Goal: Transaction & Acquisition: Download file/media

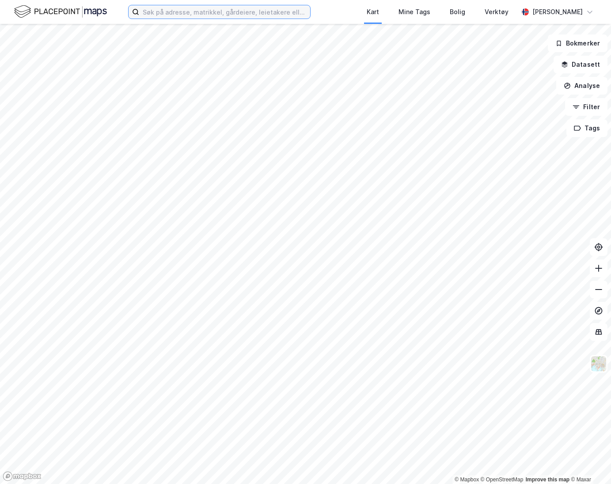
click at [188, 9] on input at bounding box center [224, 11] width 171 height 13
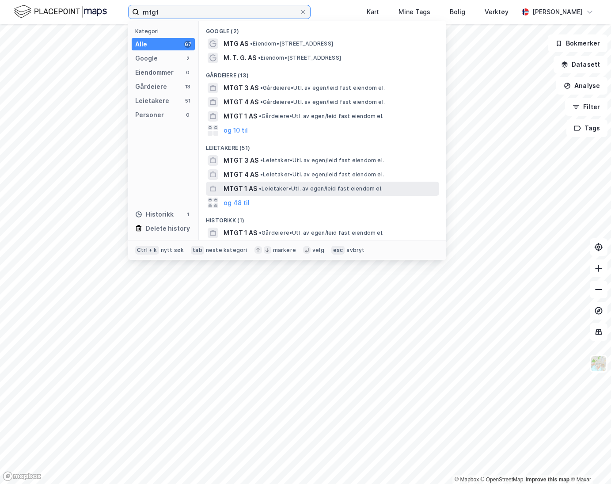
type input "mtgt"
click at [243, 188] on span "MTGT 1 AS" at bounding box center [241, 188] width 34 height 11
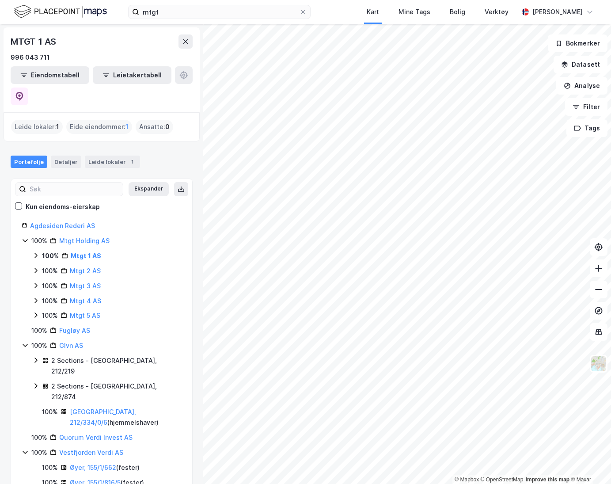
click at [34, 252] on icon at bounding box center [35, 255] width 7 height 7
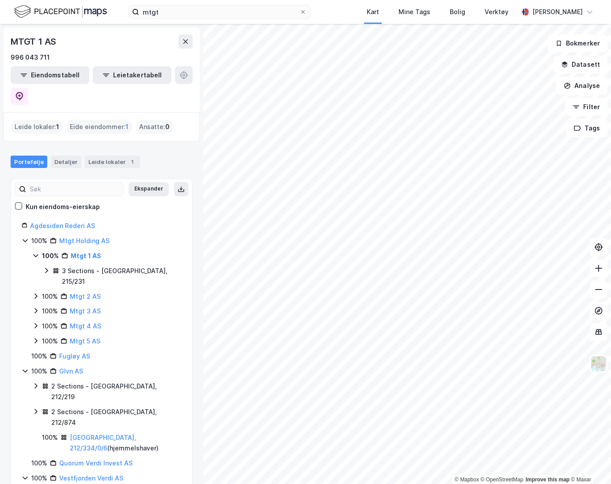
click at [46, 268] on icon at bounding box center [46, 270] width 3 height 5
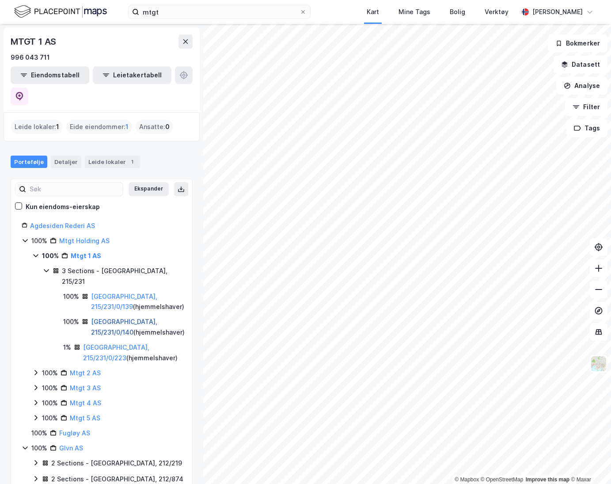
click at [128, 318] on link "[GEOGRAPHIC_DATA], 215/231/0/140" at bounding box center [124, 327] width 66 height 18
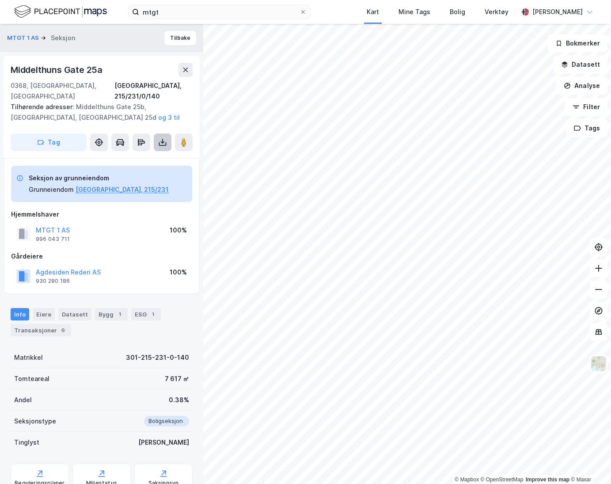
click at [169, 136] on button at bounding box center [163, 142] width 18 height 18
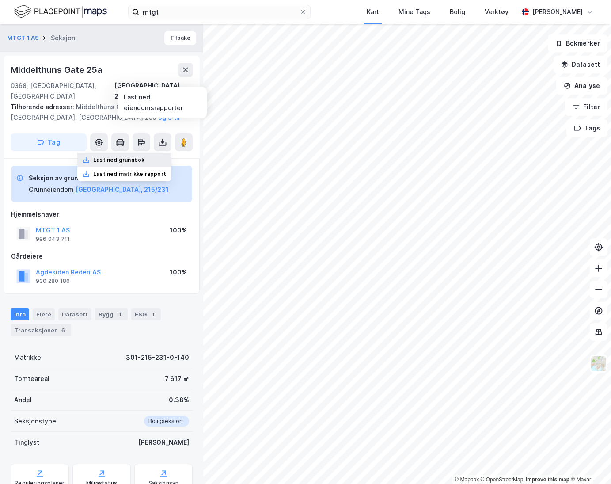
click at [148, 153] on div "Last ned grunnbok" at bounding box center [124, 160] width 94 height 14
